Goal: Information Seeking & Learning: Learn about a topic

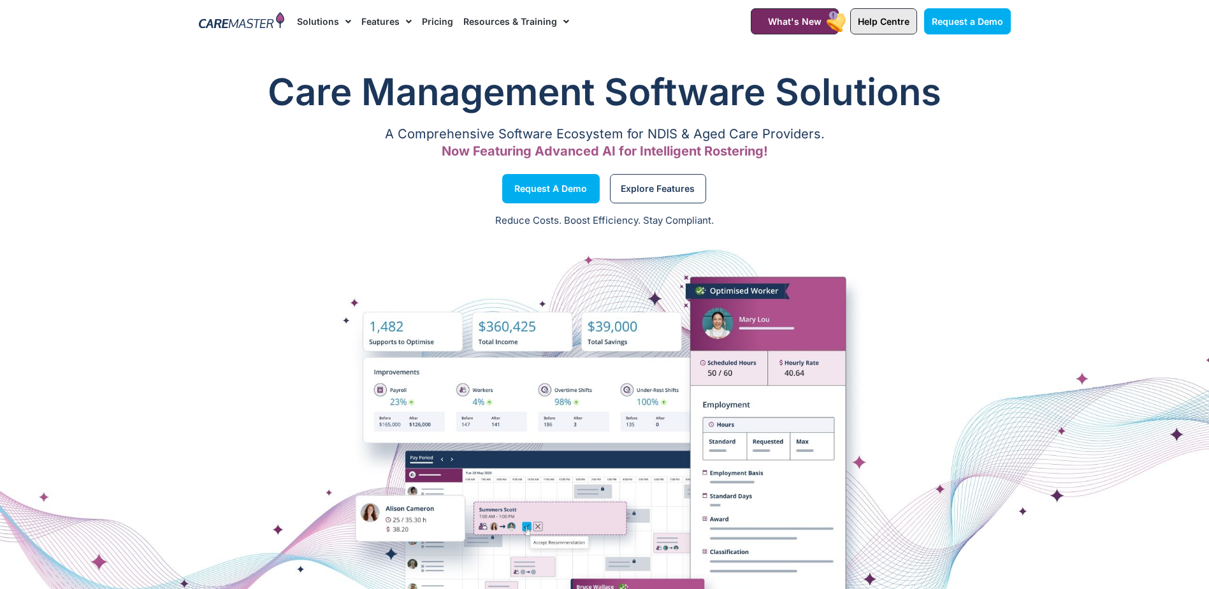
click at [899, 25] on span "Help Centre" at bounding box center [884, 21] width 52 height 11
click at [332, 19] on link "Solutions" at bounding box center [324, 21] width 54 height 43
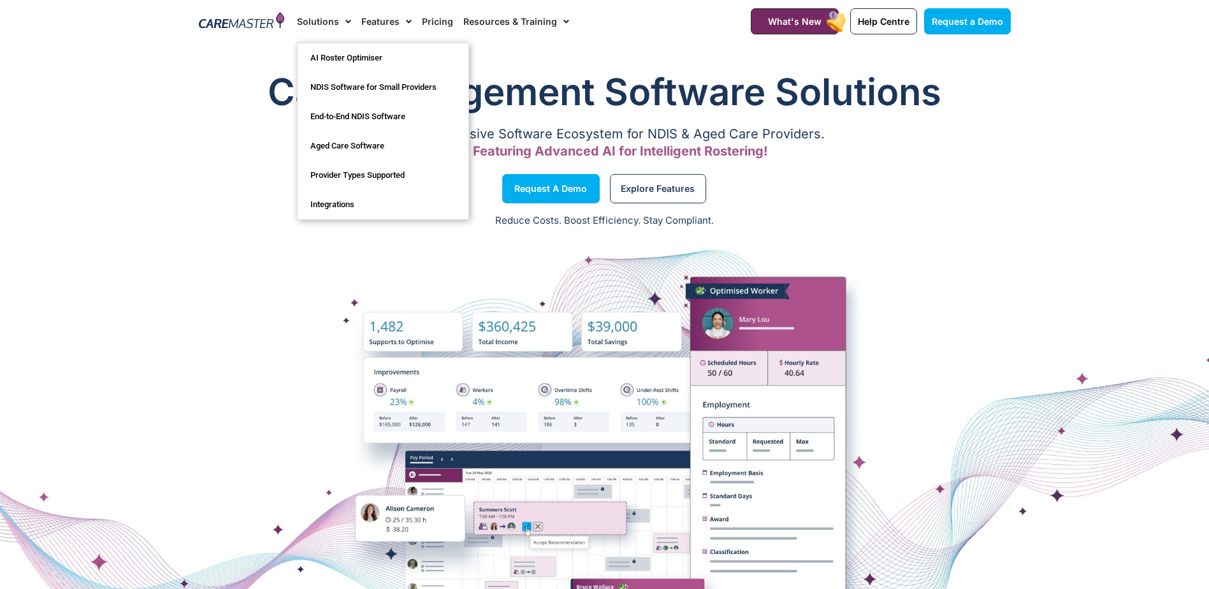
click at [269, 14] on img at bounding box center [242, 21] width 86 height 19
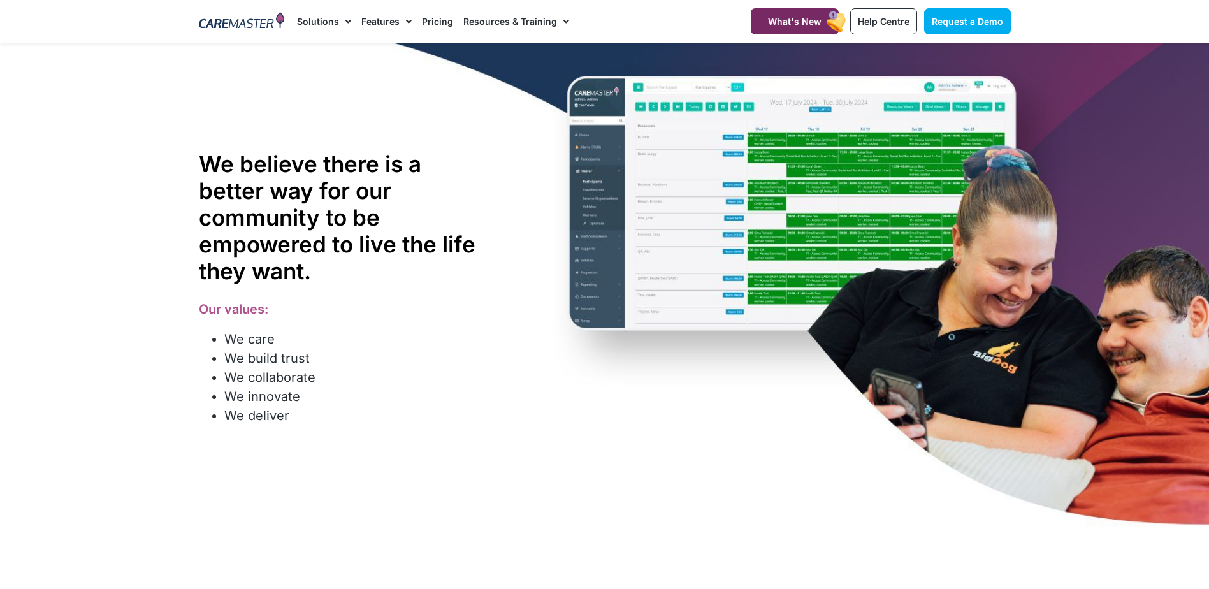
click at [806, 15] on link "What's New" at bounding box center [795, 21] width 88 height 26
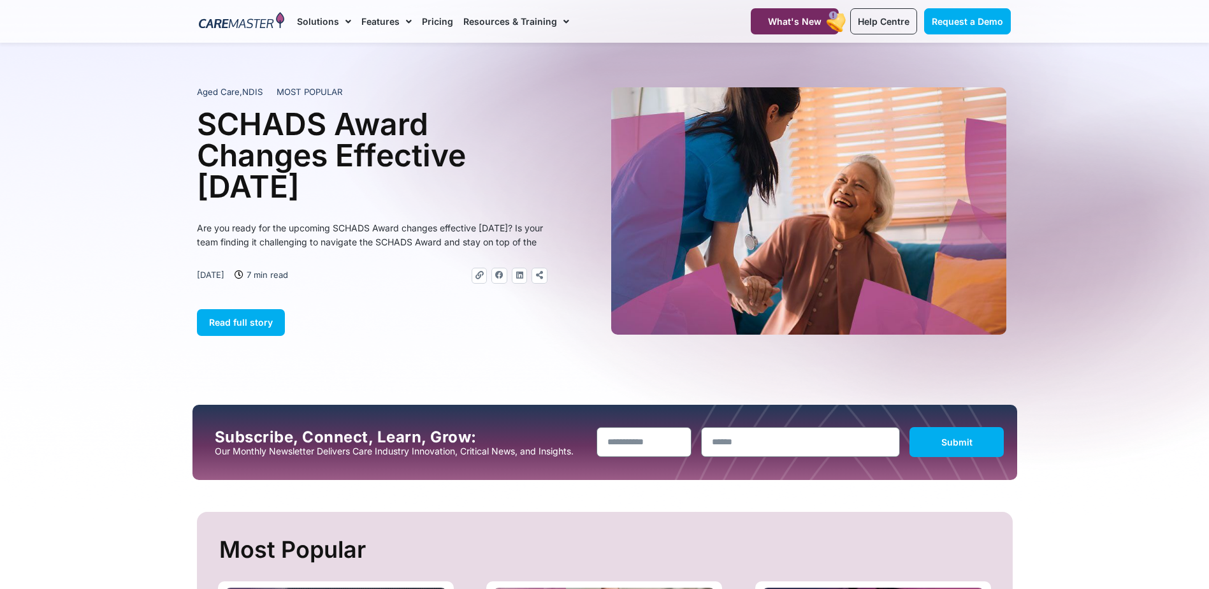
click at [955, 23] on span "Request a Demo" at bounding box center [967, 21] width 71 height 11
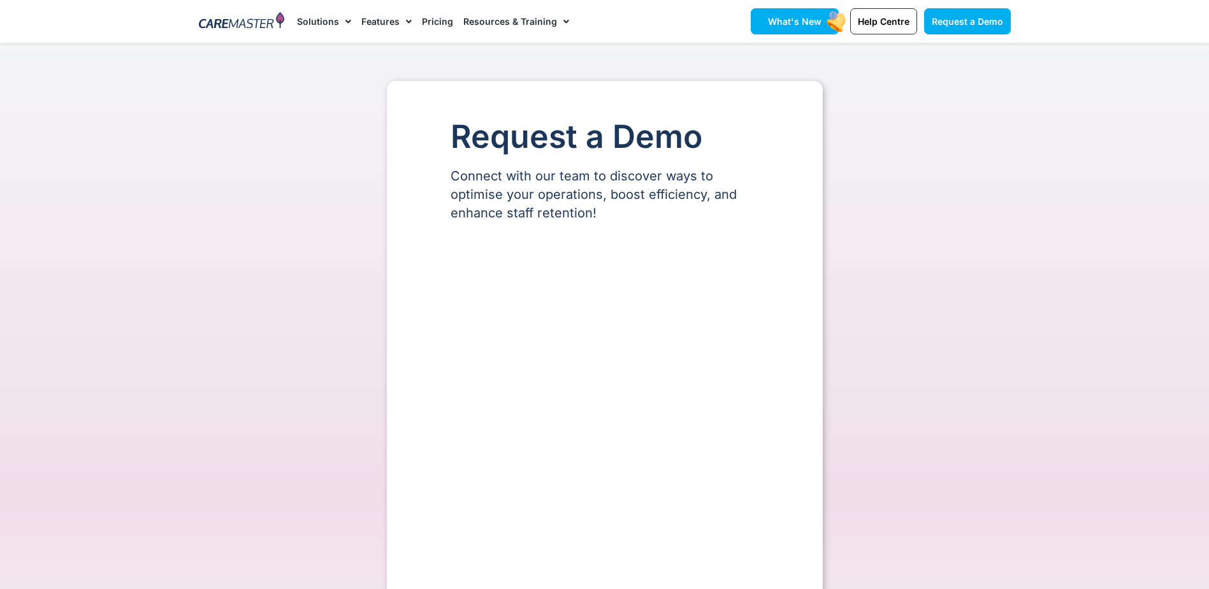
drag, startPoint x: 0, startPoint y: 0, endPoint x: 800, endPoint y: 20, distance: 800.7
click at [800, 20] on span "What's New" at bounding box center [795, 21] width 54 height 11
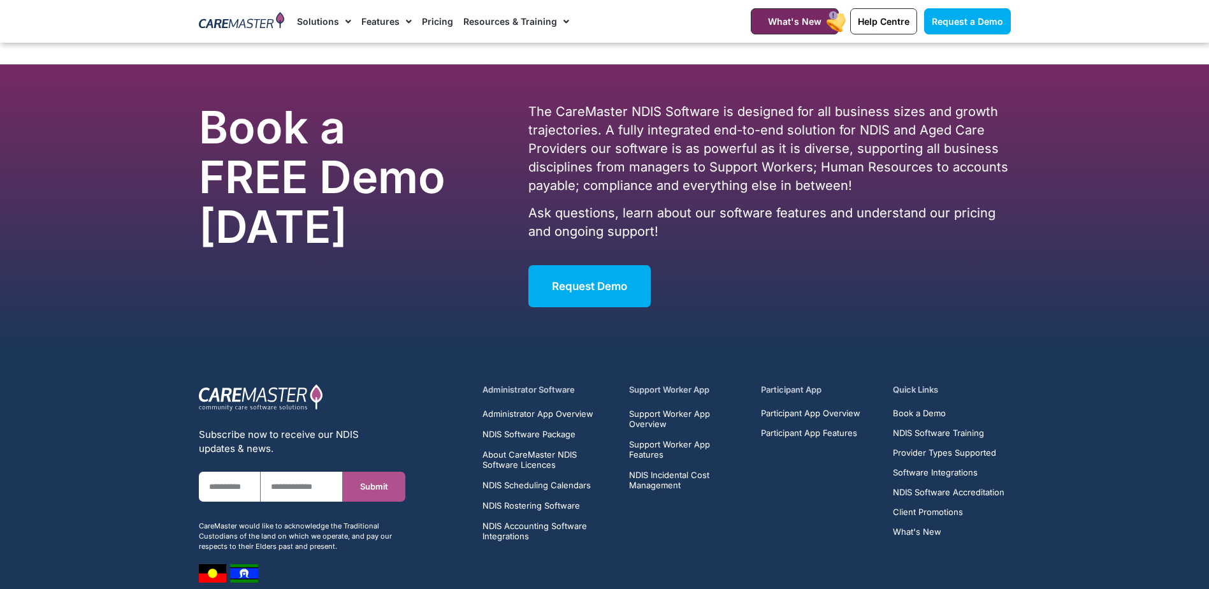
scroll to position [2447, 0]
